Goal: Task Accomplishment & Management: Complete application form

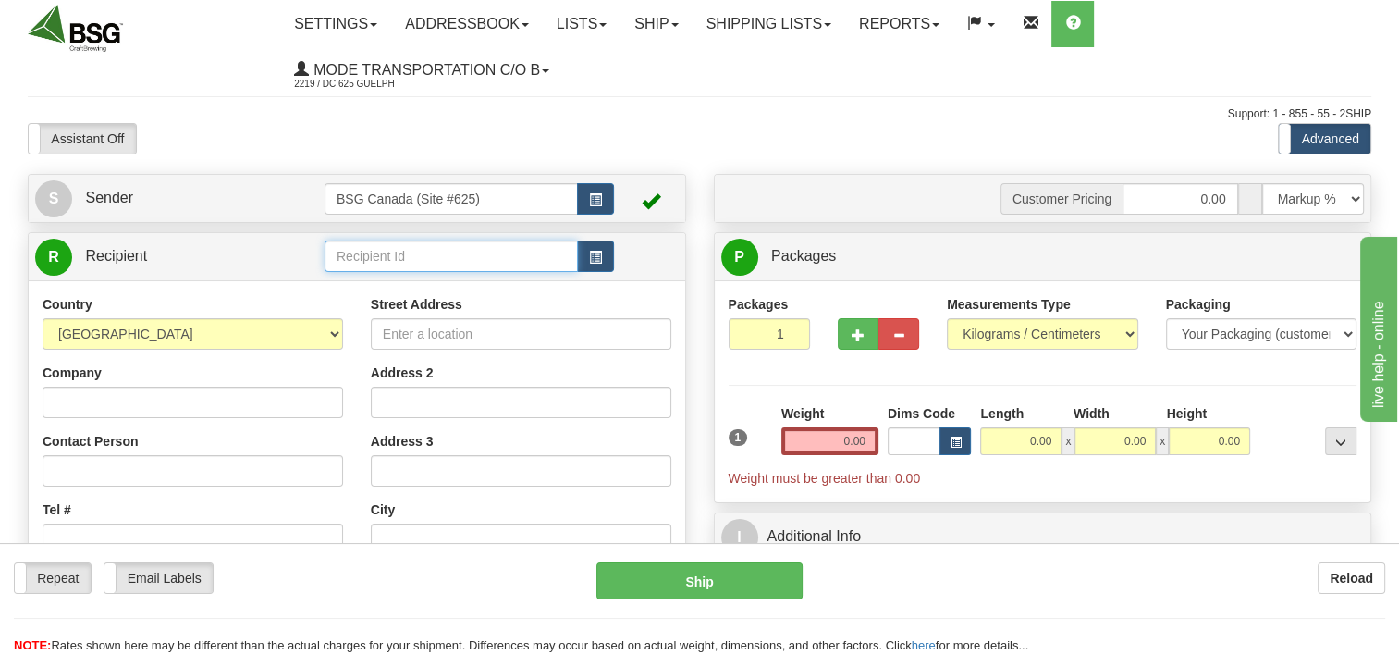
click at [388, 247] on input "text" at bounding box center [451, 255] width 253 height 31
click at [437, 289] on div "STONEHOOKER" at bounding box center [447, 287] width 236 height 20
type input "STONEHOOKER"
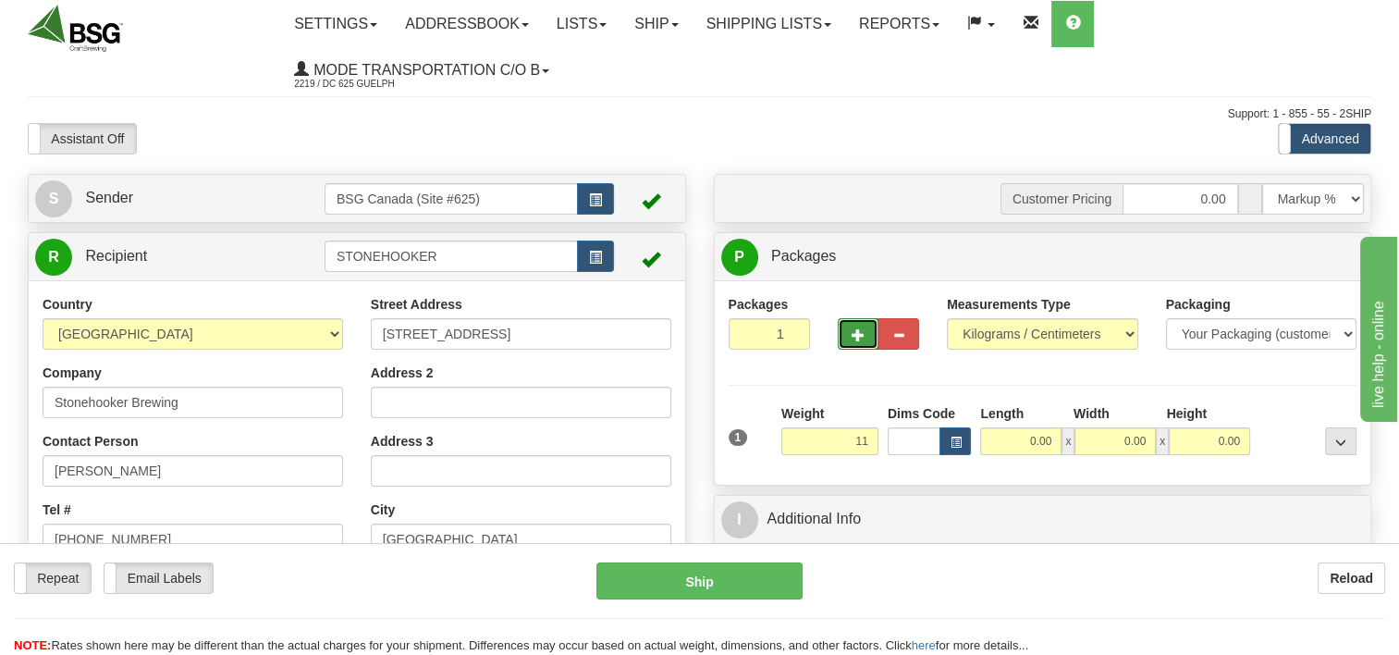
type input "11.00"
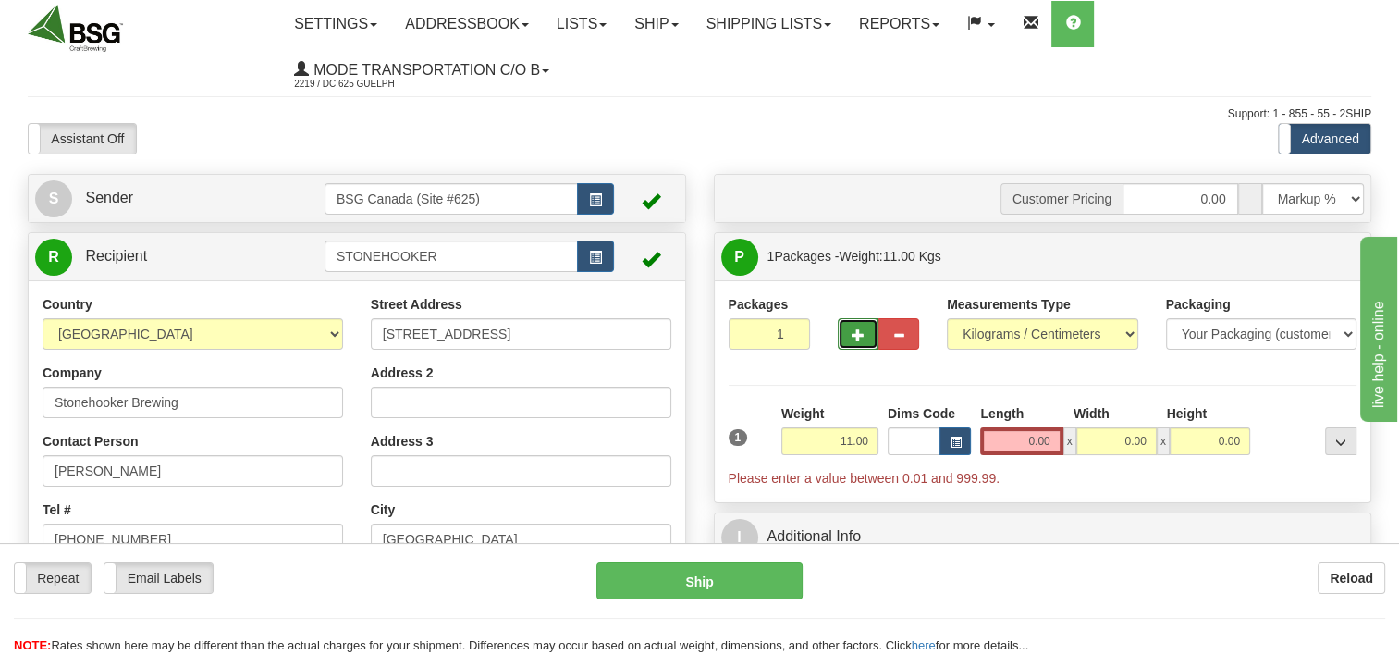
click at [860, 329] on span "button" at bounding box center [858, 335] width 13 height 12
click at [859, 329] on span "button" at bounding box center [858, 335] width 13 height 12
type input "3"
click at [1324, 255] on span "Package Level" at bounding box center [1317, 257] width 73 height 13
radio input "true"
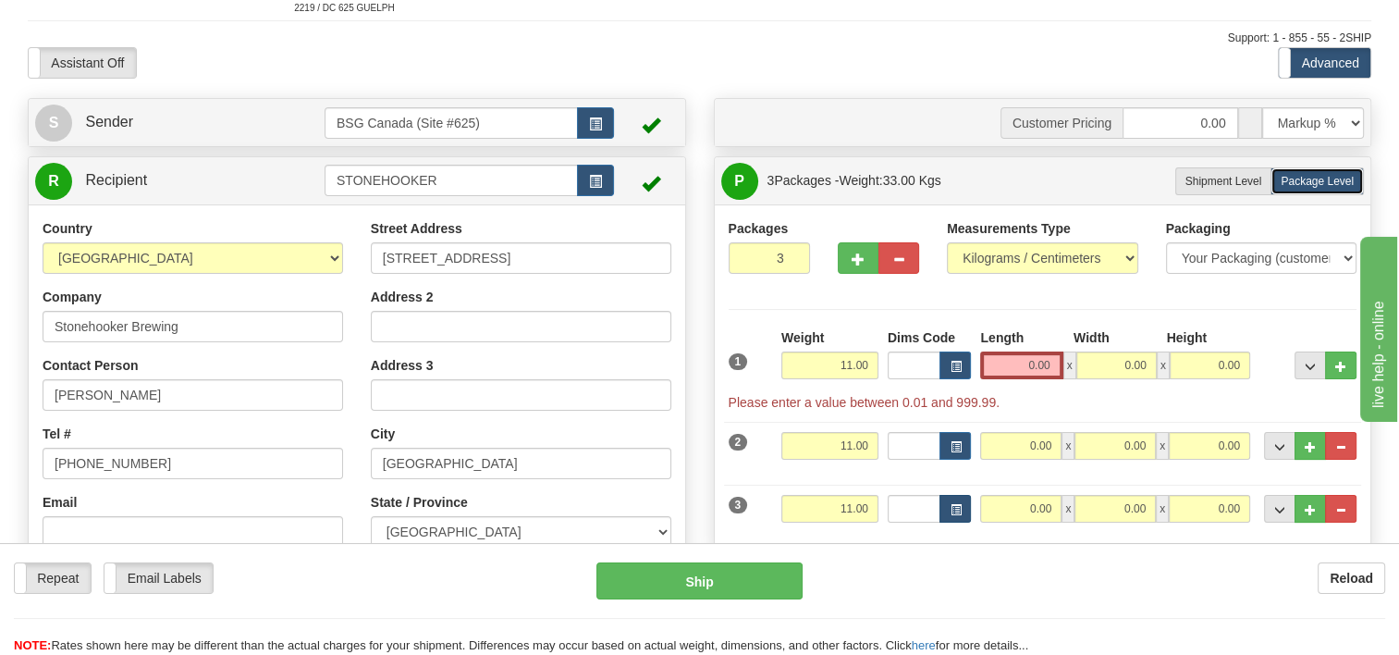
scroll to position [185, 0]
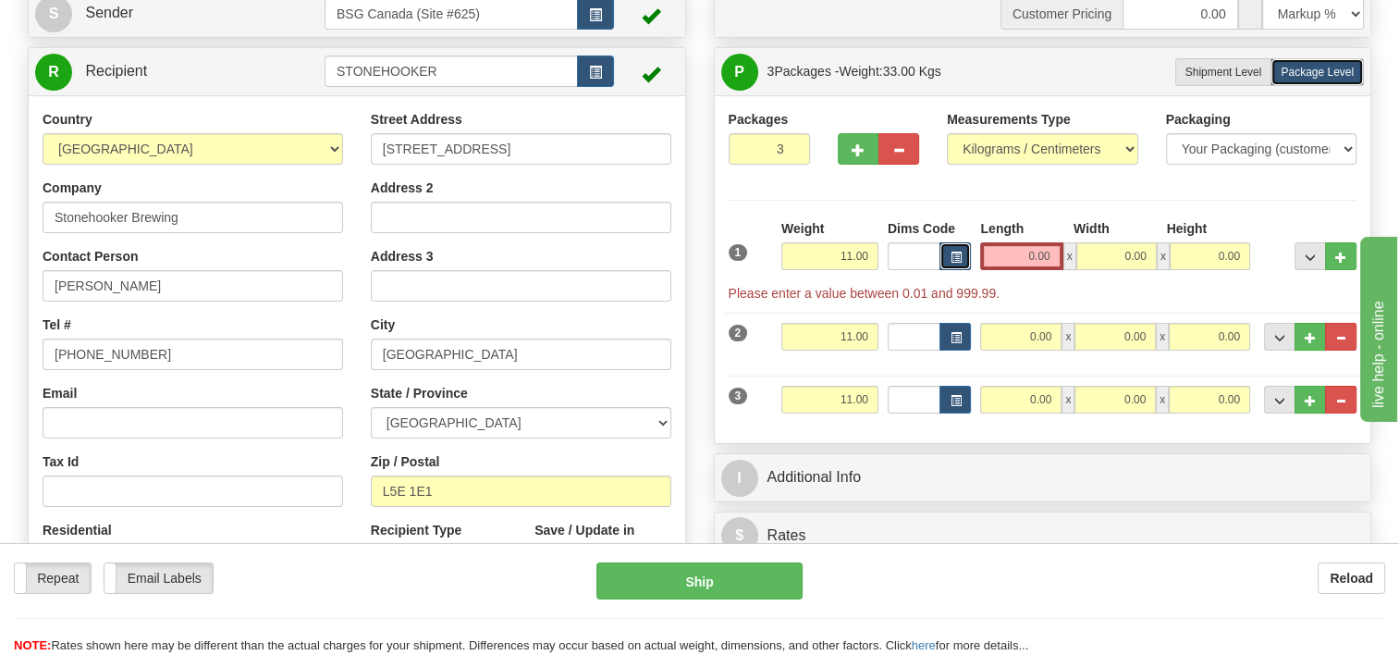
click at [962, 255] on button "button" at bounding box center [955, 256] width 31 height 28
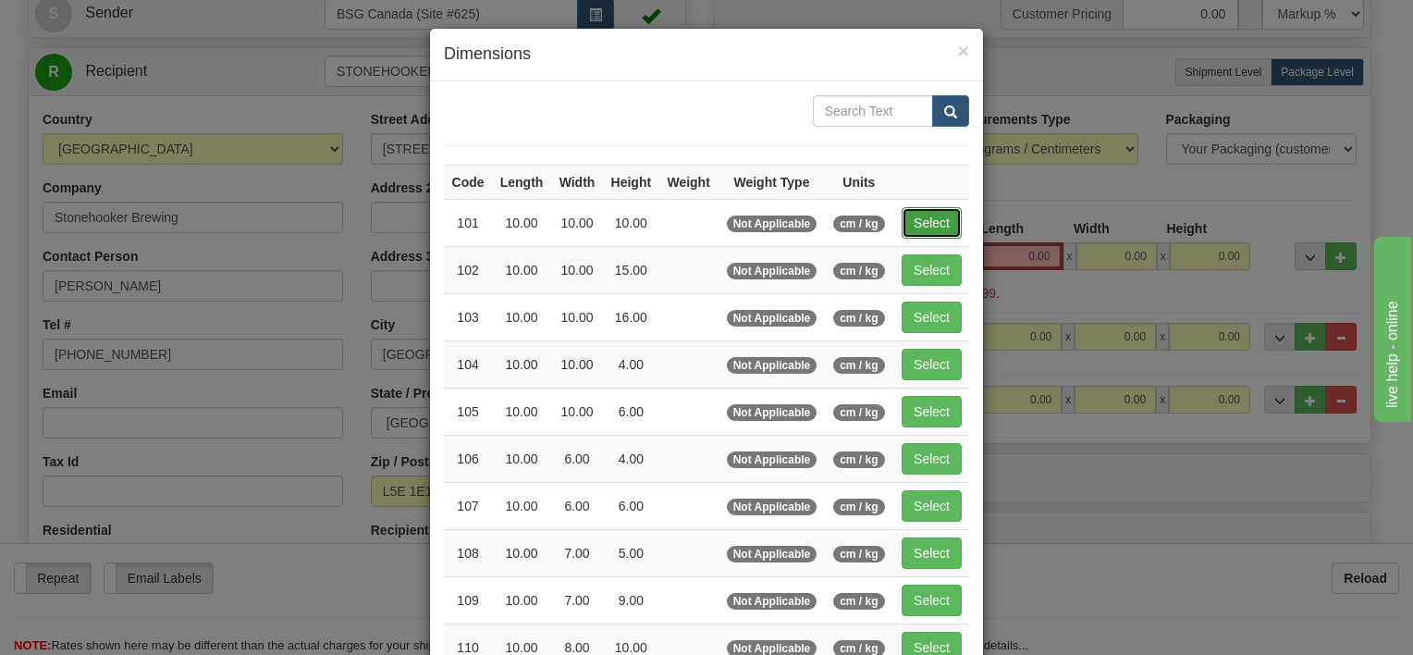
click at [932, 219] on button "Select" at bounding box center [932, 222] width 60 height 31
type input "101"
type input "10.00"
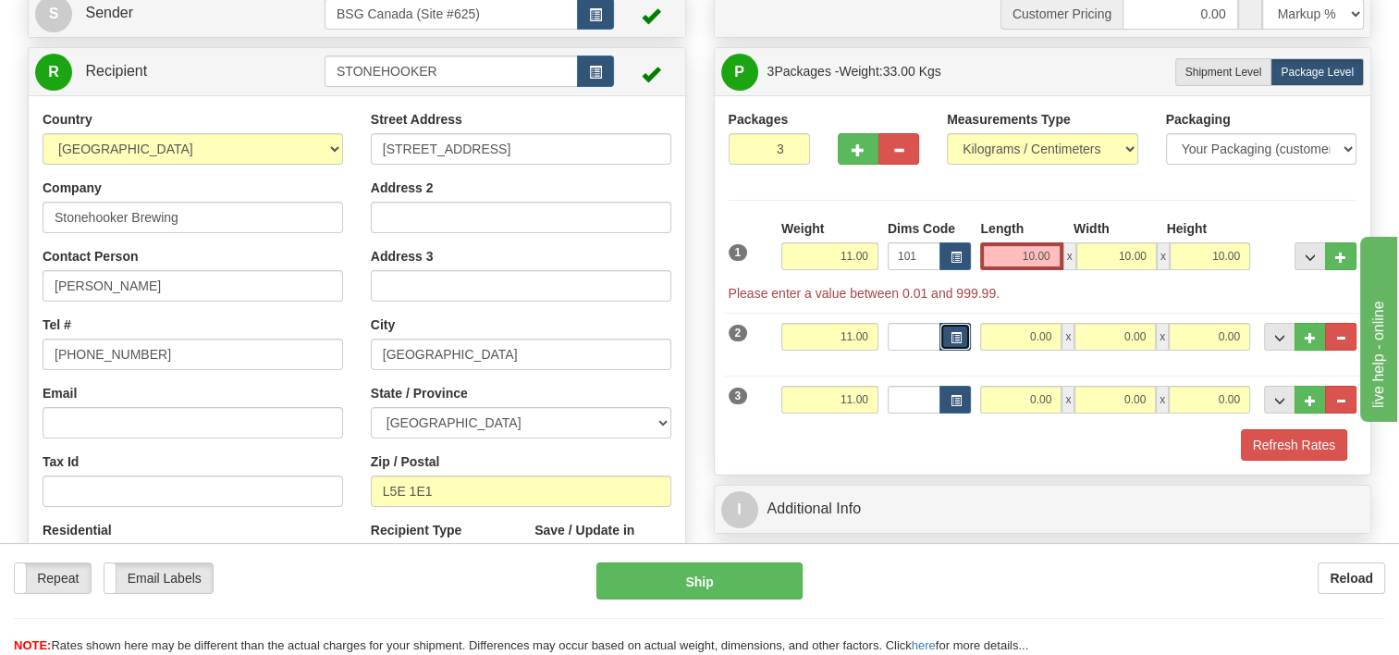
click at [952, 337] on span "button" at bounding box center [955, 338] width 11 height 10
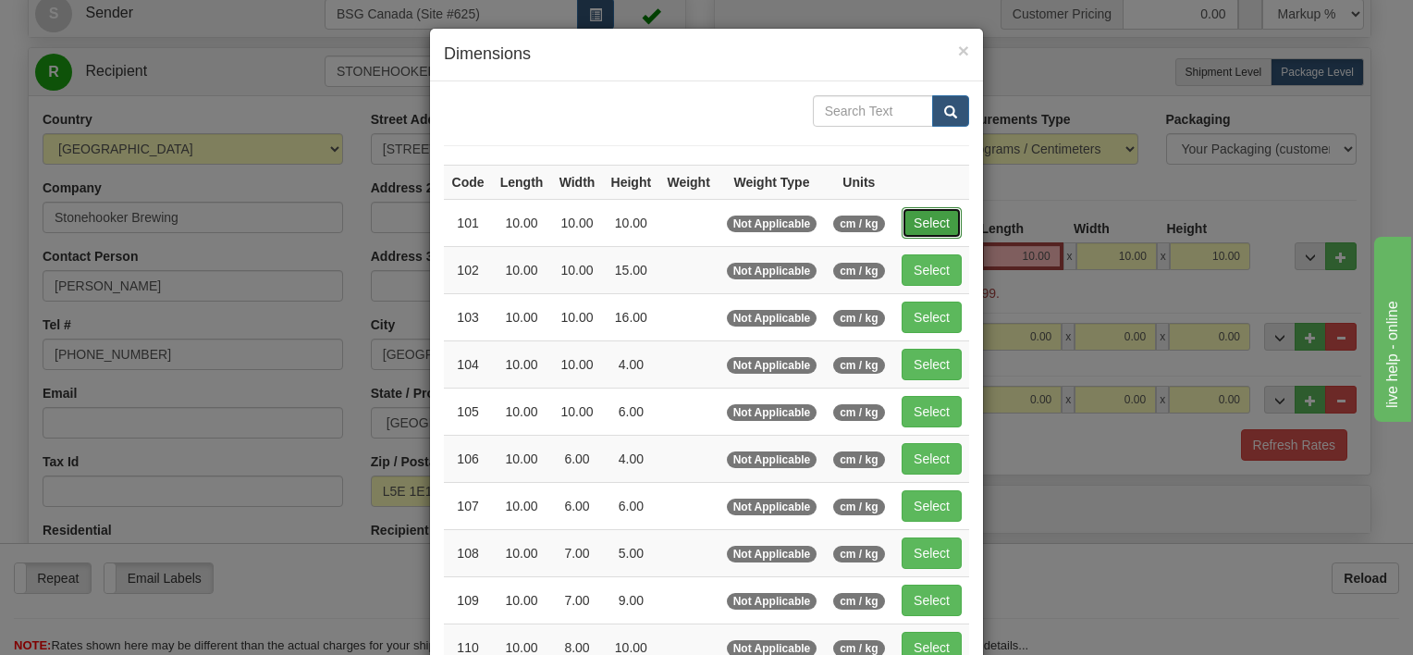
click at [942, 224] on button "Select" at bounding box center [932, 222] width 60 height 31
type input "101"
type input "10.00"
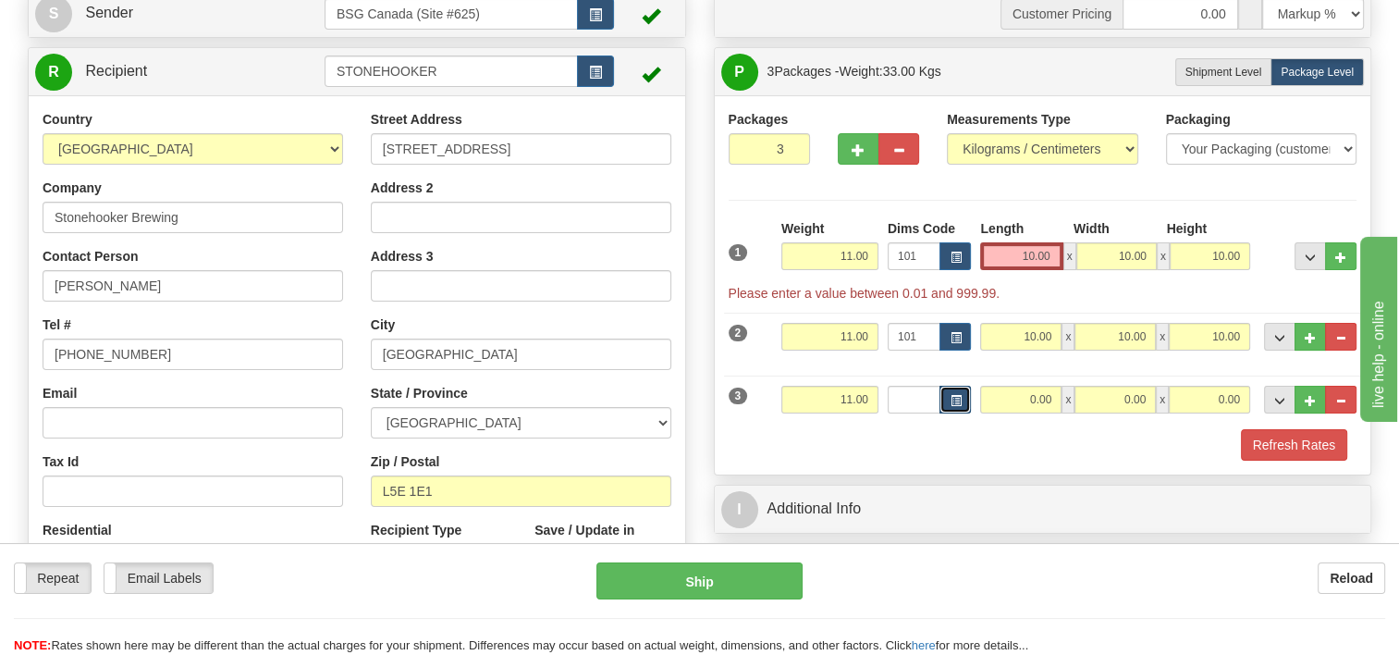
click at [965, 403] on button "button" at bounding box center [955, 400] width 31 height 28
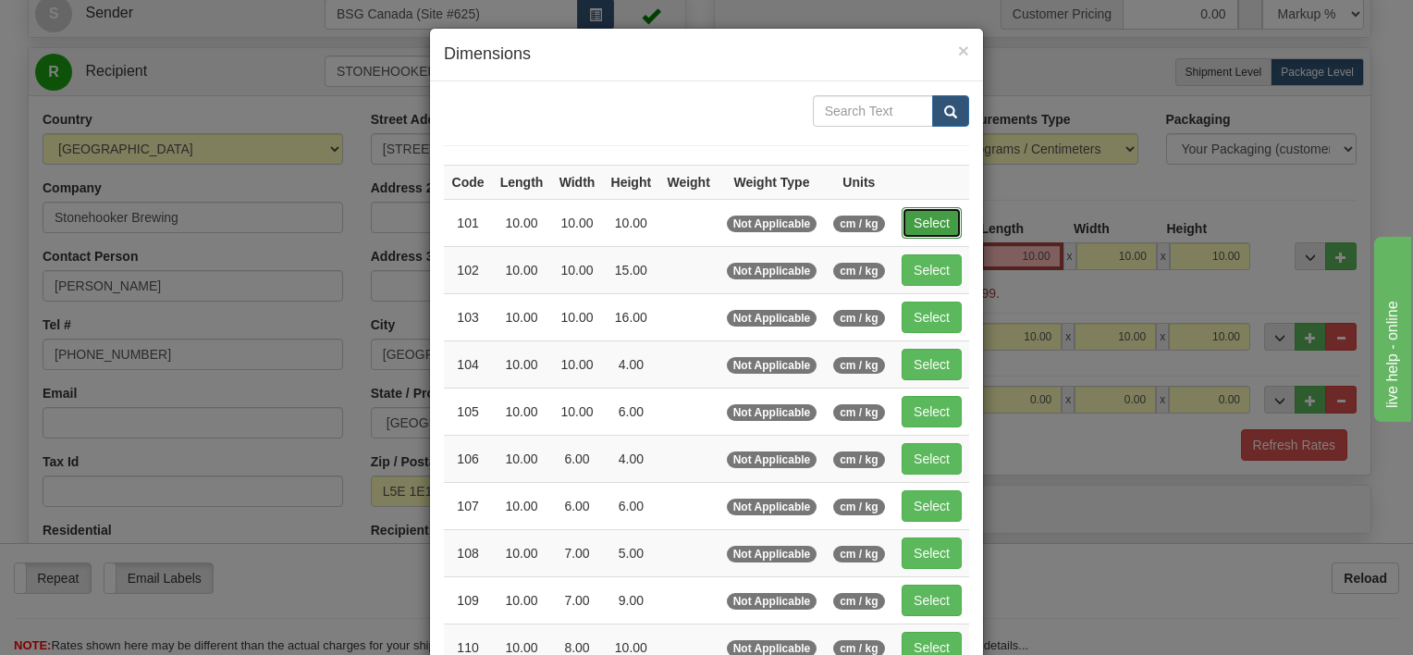
click at [932, 226] on button "Select" at bounding box center [932, 222] width 60 height 31
type input "101"
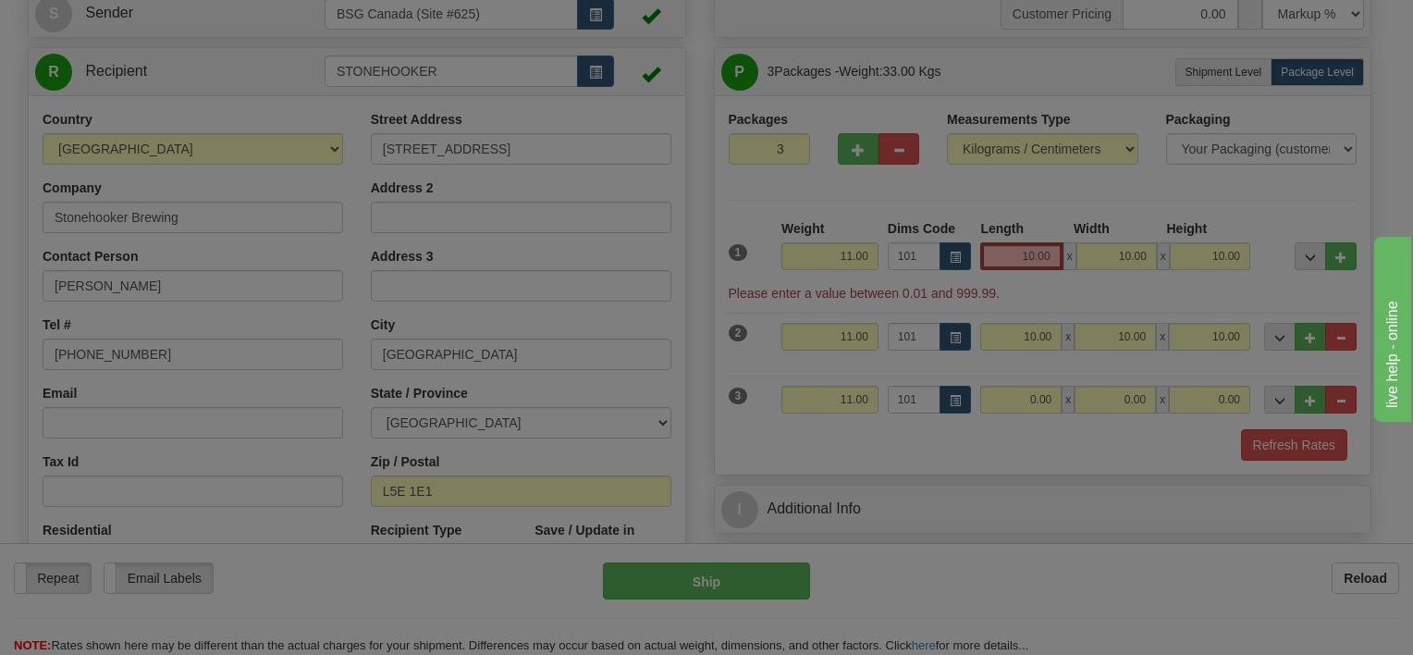
type input "10.00"
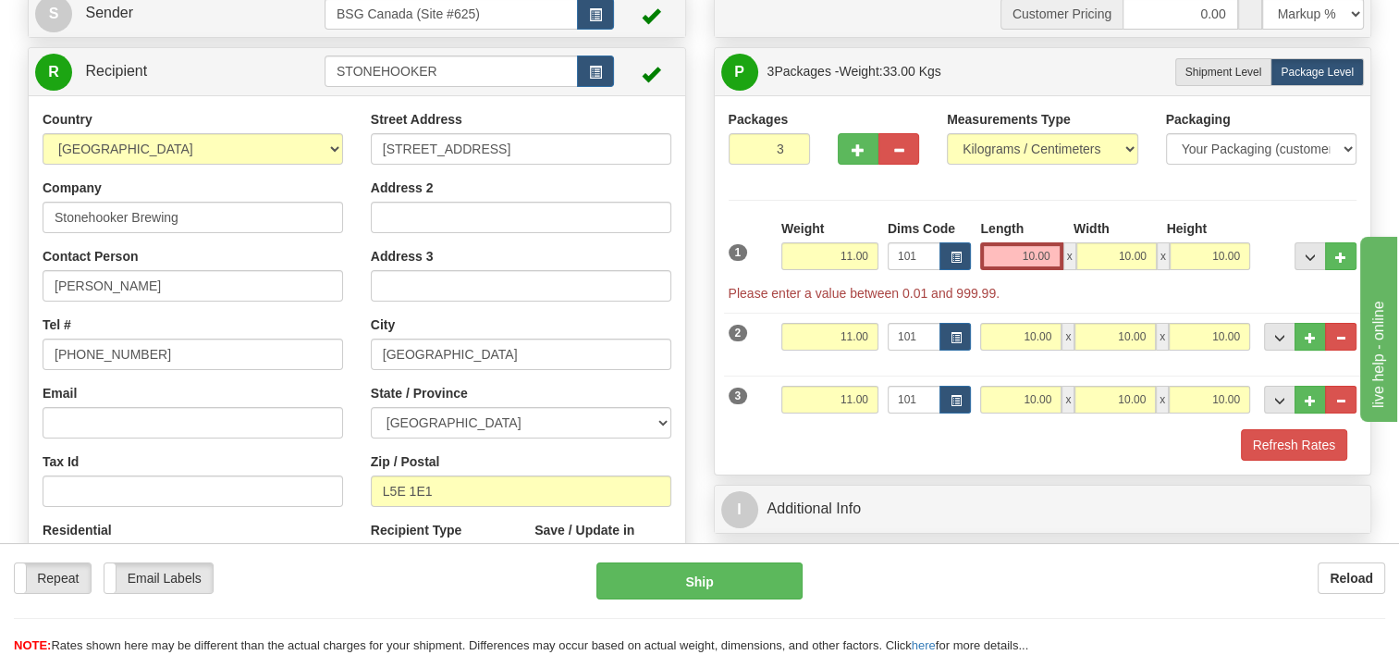
click at [1292, 428] on div "Packaging Your Packaging (customer supplied) Envelope (carrier supplied) Pack (…" at bounding box center [1069, 428] width 585 height 1
drag, startPoint x: 1315, startPoint y: 444, endPoint x: 1304, endPoint y: 462, distance: 21.6
click at [1315, 443] on button "Refresh Rates" at bounding box center [1294, 444] width 106 height 31
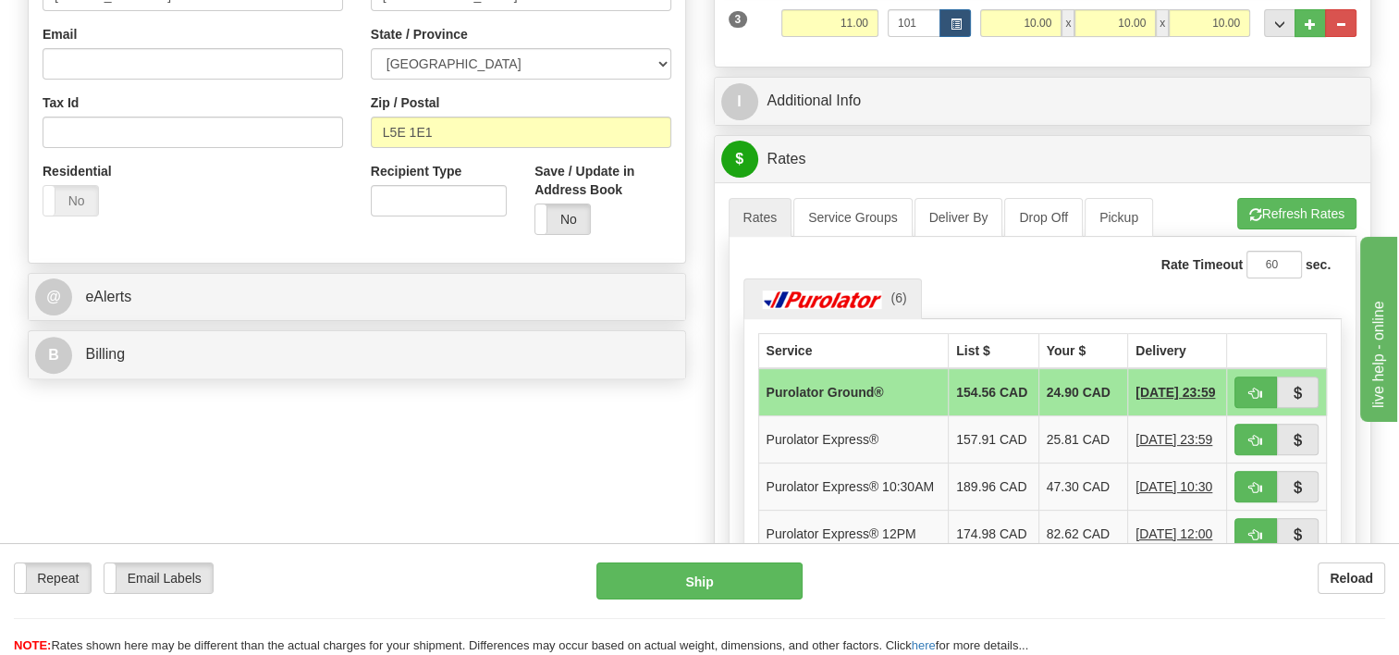
scroll to position [555, 0]
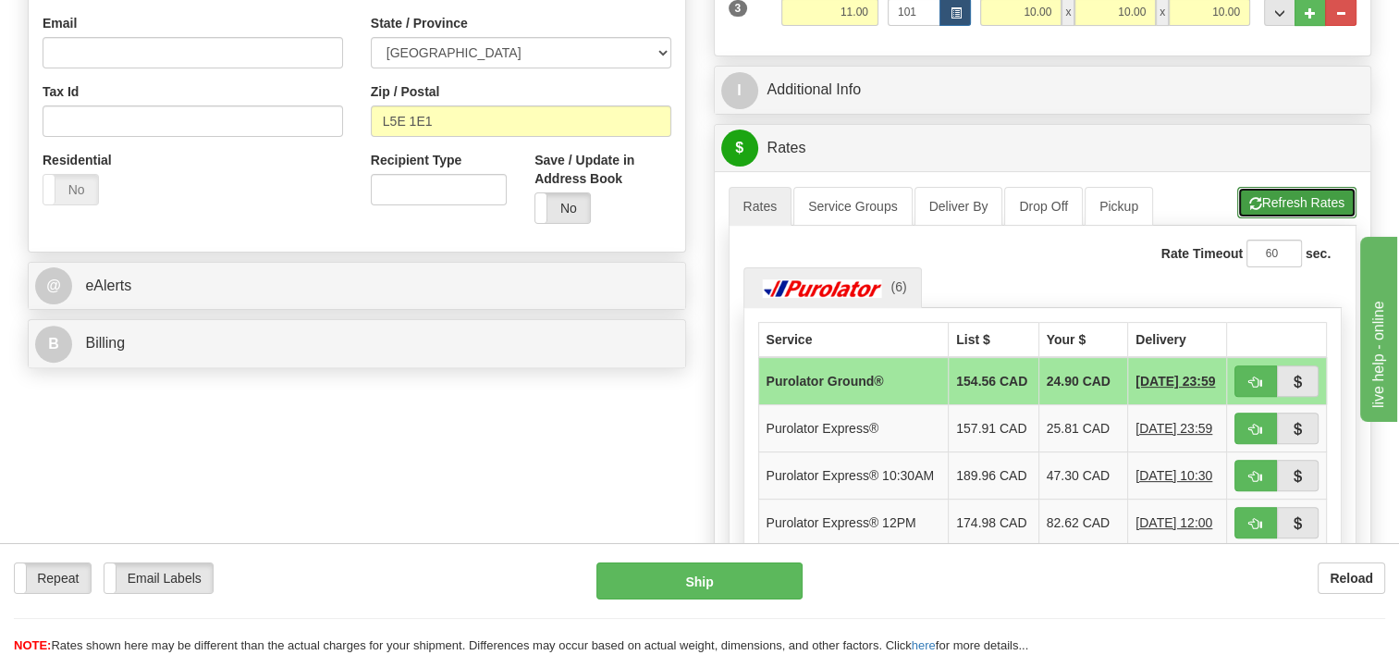
click at [1286, 194] on button "Refresh Rates" at bounding box center [1297, 202] width 119 height 31
